Goal: Transaction & Acquisition: Purchase product/service

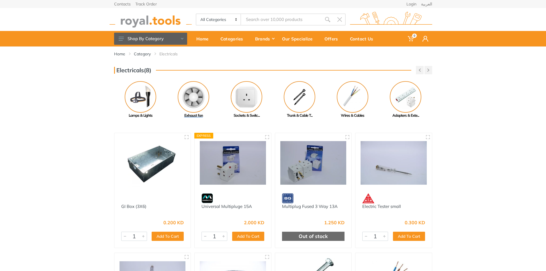
click at [193, 95] on img at bounding box center [194, 97] width 32 height 32
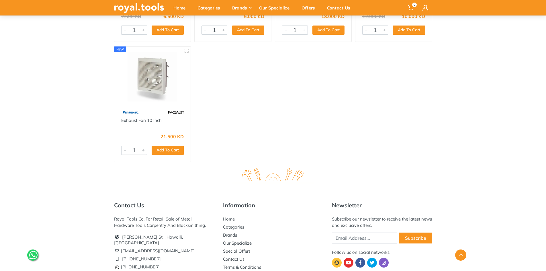
scroll to position [889, 0]
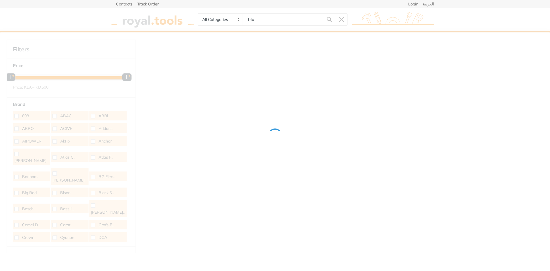
type input "blue"
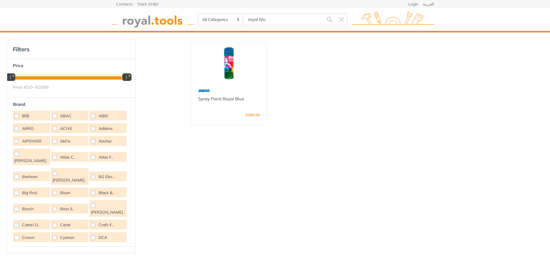
type input "royal blu"
click at [235, 62] on img at bounding box center [229, 63] width 65 height 33
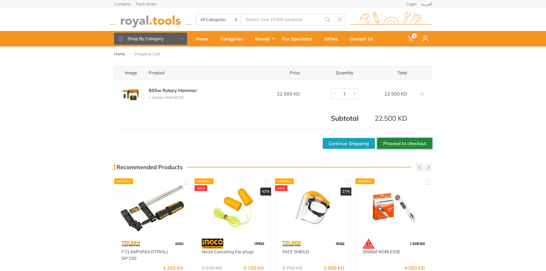
click at [399, 139] on link "Proceed to checkout" at bounding box center [404, 143] width 55 height 11
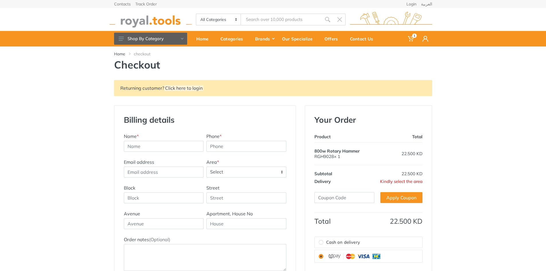
click at [218, 175] on span "Select" at bounding box center [246, 172] width 79 height 10
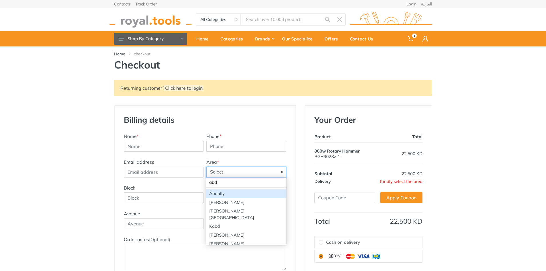
type input "abda"
select select "114"
